Goal: Complete application form

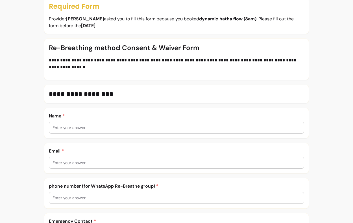
scroll to position [71, 0]
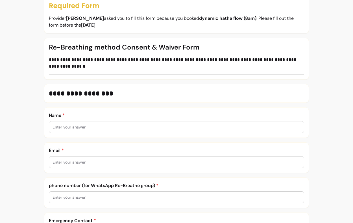
click at [95, 126] on input "text" at bounding box center [177, 127] width 248 height 6
type input "[PERSON_NAME]"
click at [66, 162] on input "text" at bounding box center [177, 162] width 248 height 6
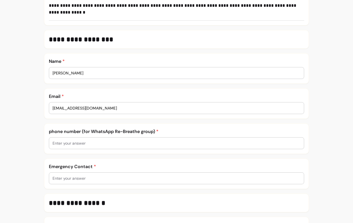
scroll to position [128, 0]
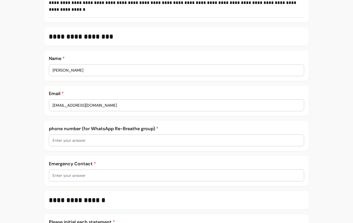
type input "[EMAIL_ADDRESS][DOMAIN_NAME]"
click at [92, 139] on input "text" at bounding box center [177, 140] width 248 height 6
type input "07880710176"
click at [81, 176] on input "text" at bounding box center [177, 175] width 248 height 6
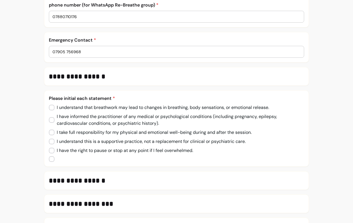
scroll to position [251, 0]
type input "07905 756968"
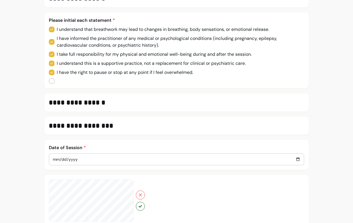
scroll to position [330, 0]
click at [140, 97] on div "**********" at bounding box center [176, 102] width 265 height 19
click at [111, 105] on h3 "**********" at bounding box center [177, 102] width 256 height 9
click at [131, 102] on h3 "**********" at bounding box center [177, 102] width 256 height 9
click at [115, 102] on h3 "**********" at bounding box center [177, 102] width 256 height 9
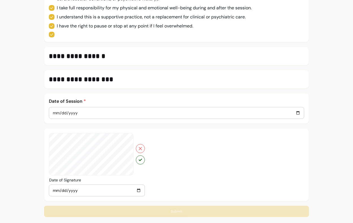
scroll to position [377, 0]
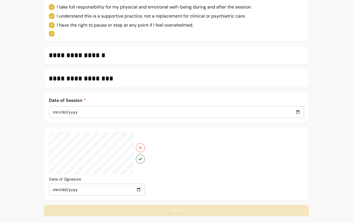
click at [87, 113] on input "date" at bounding box center [177, 112] width 248 height 6
type input "0002-10-08"
type input "0005-10-06"
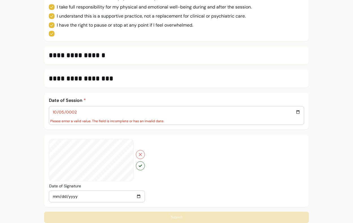
type input "0002-10-05"
type input "0001-10-04"
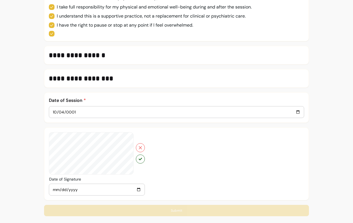
click at [82, 114] on input "0001-10-04" at bounding box center [177, 112] width 248 height 6
click at [79, 114] on input "0001-10-04" at bounding box center [177, 112] width 248 height 6
click at [78, 115] on input "0001-10-04" at bounding box center [177, 112] width 248 height 6
click at [76, 111] on input "0001-10-04" at bounding box center [177, 112] width 248 height 6
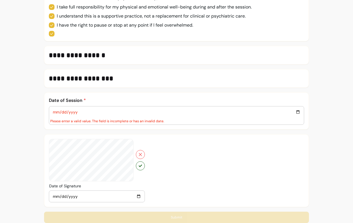
click at [80, 109] on input "date" at bounding box center [177, 112] width 248 height 6
drag, startPoint x: 79, startPoint y: 111, endPoint x: 56, endPoint y: 112, distance: 22.6
click at [55, 112] on input "date" at bounding box center [177, 112] width 248 height 6
click at [66, 113] on input "date" at bounding box center [177, 112] width 248 height 6
click at [59, 112] on input "date" at bounding box center [177, 112] width 248 height 6
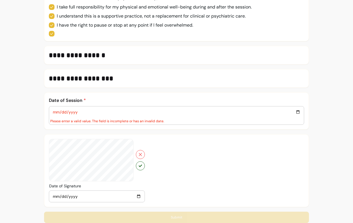
click at [57, 111] on input "date" at bounding box center [177, 112] width 248 height 6
click at [57, 112] on input "0001-09-30" at bounding box center [177, 112] width 248 height 6
type input "0001-09-30"
type input "0001-09-08"
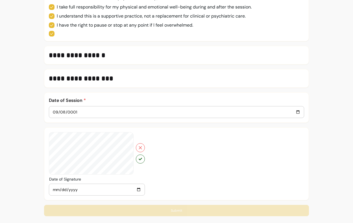
click at [58, 112] on input "0001-09-08" at bounding box center [177, 112] width 248 height 6
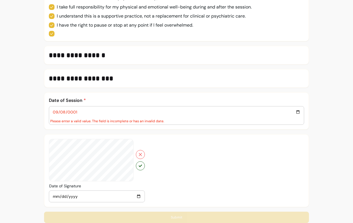
type input "0001-09-08"
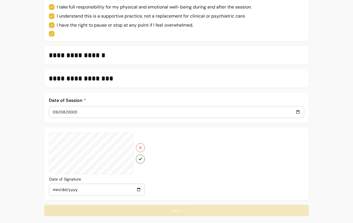
click at [298, 111] on input "0001-09-08" at bounding box center [177, 112] width 248 height 6
click at [77, 111] on input "0001-10-07" at bounding box center [177, 112] width 248 height 6
click at [72, 111] on input "0001-10-07" at bounding box center [177, 112] width 248 height 6
type input "0002-10-06"
type input "0022-10-02"
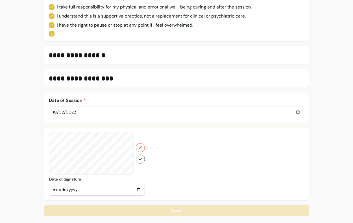
click at [83, 109] on input "0022-10-02" at bounding box center [177, 112] width 248 height 6
click at [79, 110] on input "0022-10-02" at bounding box center [177, 112] width 248 height 6
click at [77, 111] on input "0022-10-02" at bounding box center [177, 112] width 248 height 6
click at [297, 112] on input "0022-10-02" at bounding box center [177, 112] width 248 height 6
click at [299, 111] on input "date" at bounding box center [177, 112] width 248 height 6
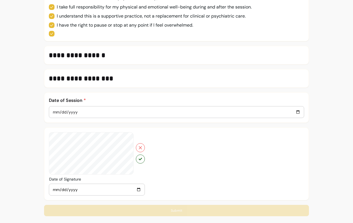
type input "[DATE]"
click at [141, 157] on icon "button" at bounding box center [140, 158] width 3 height 3
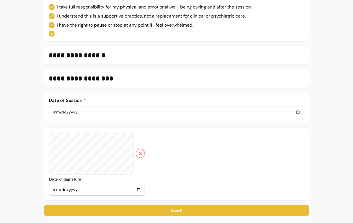
click at [177, 211] on button "Submit" at bounding box center [176, 210] width 265 height 11
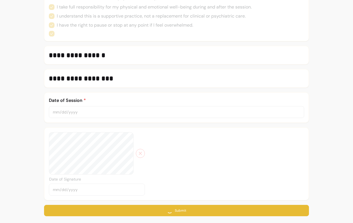
scroll to position [0, 0]
